Goal: Task Accomplishment & Management: Manage account settings

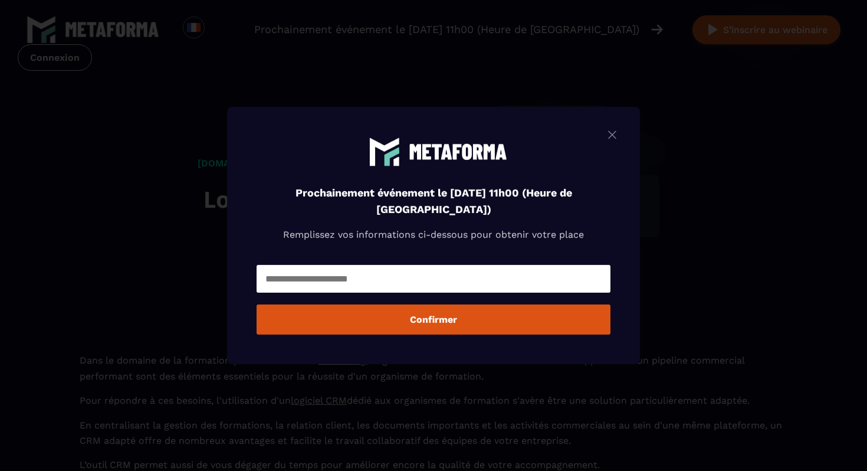
click at [609, 135] on img "Modal window" at bounding box center [612, 134] width 14 height 15
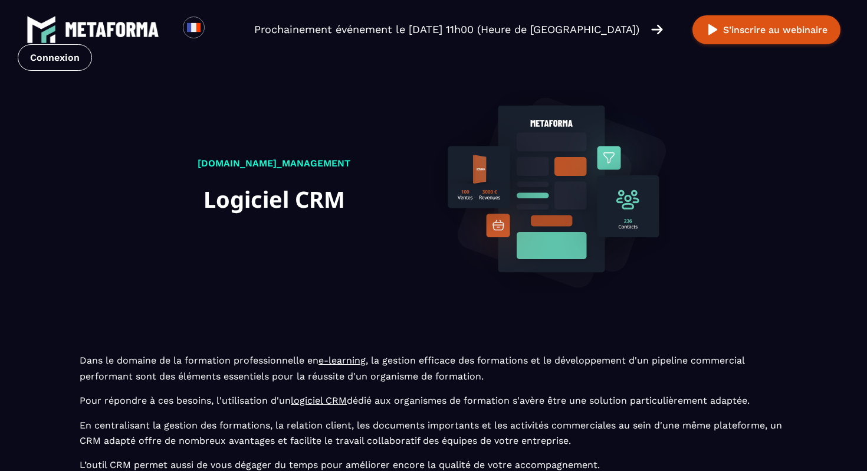
click at [653, 27] on img at bounding box center [657, 29] width 12 height 13
click at [664, 28] on div "Prochainement événement le [DATE] 11h00 (Heure de [GEOGRAPHIC_DATA])" at bounding box center [473, 29] width 438 height 17
click at [47, 63] on link "Connexion" at bounding box center [55, 57] width 74 height 27
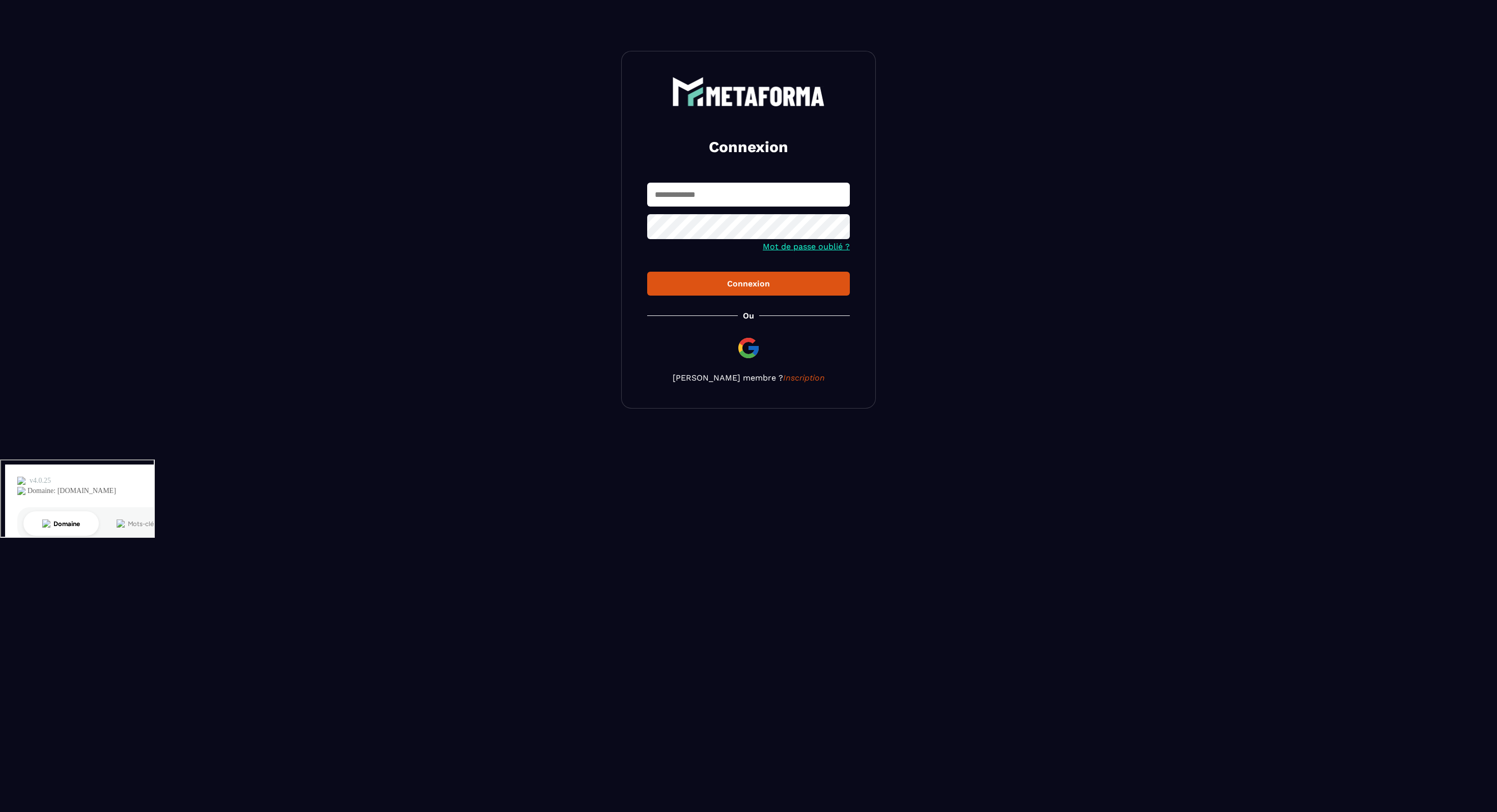
click at [685, 204] on input "text" at bounding box center [748, 195] width 203 height 24
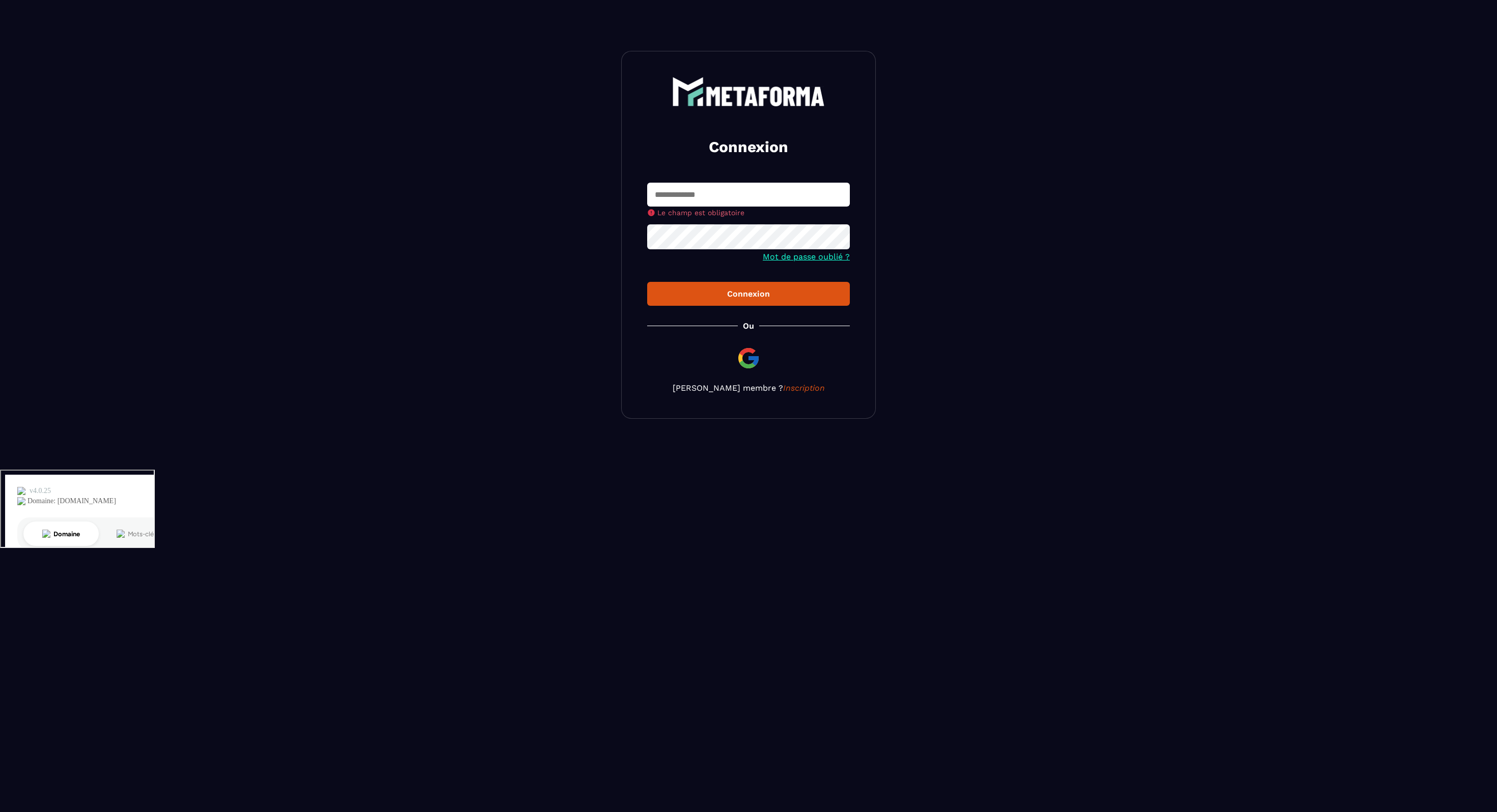
type input "**********"
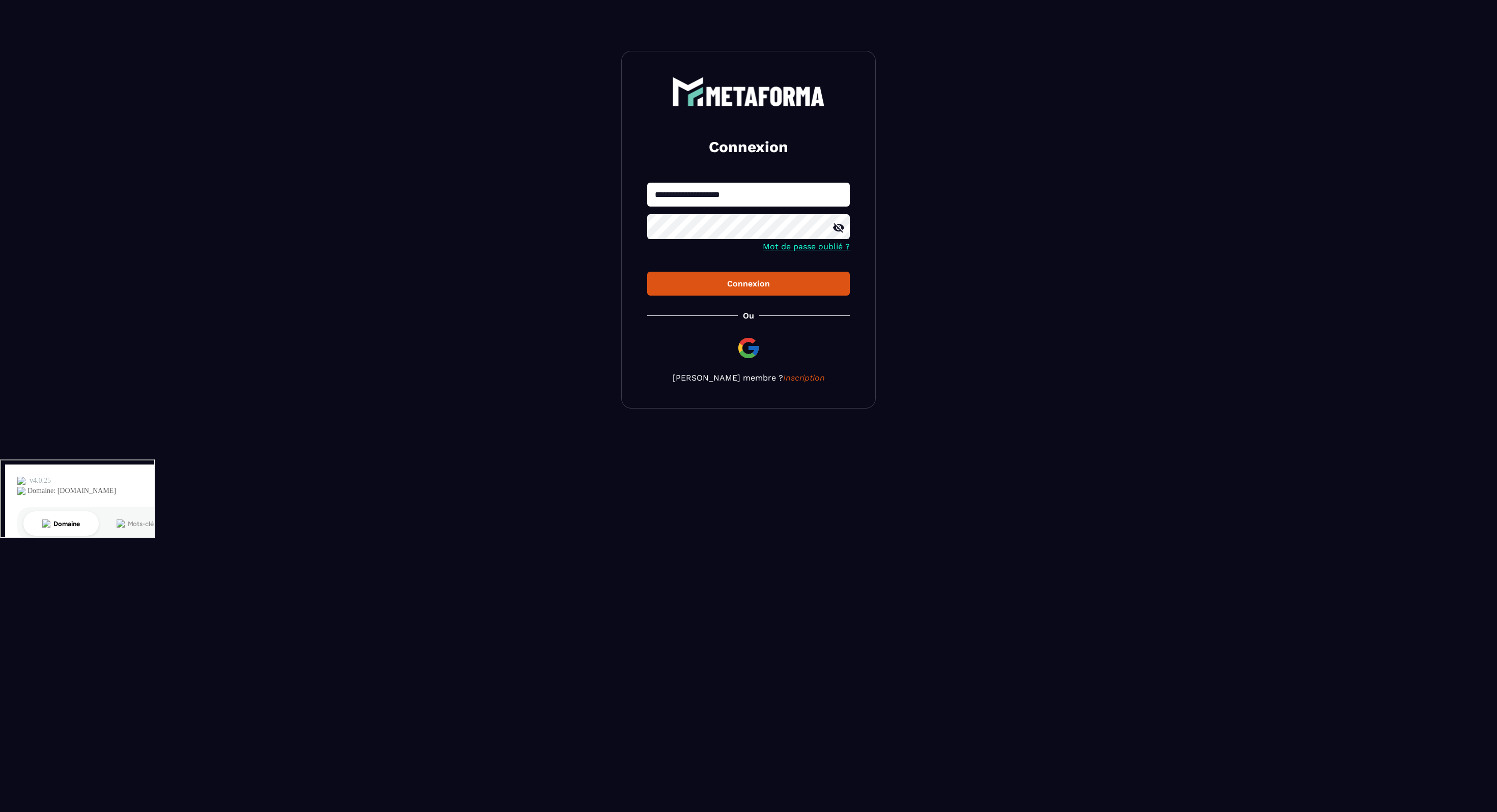
click at [769, 288] on div "Connexion" at bounding box center [748, 283] width 186 height 9
